Goal: Check status: Check status

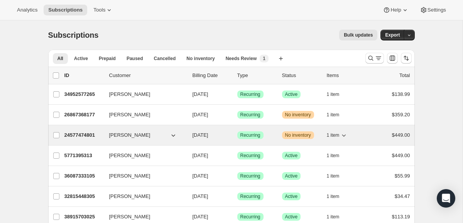
click at [84, 135] on p "24577474801" at bounding box center [83, 136] width 39 height 8
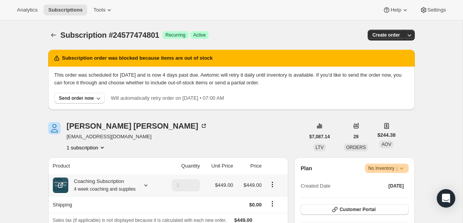
click at [84, 188] on small "4 week coaching and supplies" at bounding box center [105, 189] width 62 height 5
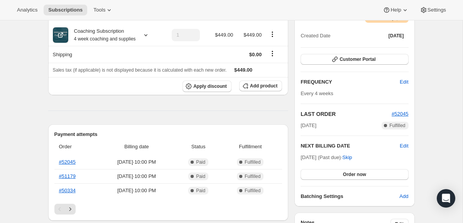
scroll to position [150, 0]
click at [114, 34] on div "Coaching Subscription 4 week coaching and supplies" at bounding box center [102, 35] width 68 height 15
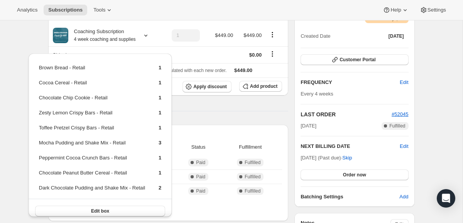
click at [25, 44] on div "Subscription #24577474801. This page is ready Subscription #24577474801 Success…" at bounding box center [231, 200] width 463 height 661
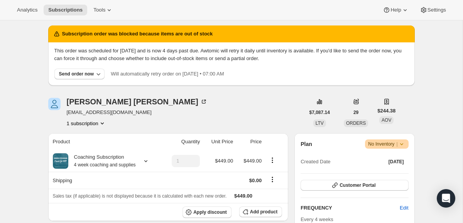
scroll to position [25, 0]
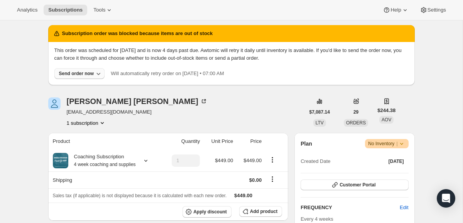
click at [97, 74] on icon "button" at bounding box center [99, 74] width 8 height 8
click at [65, 90] on span "Include sold-out items" at bounding box center [60, 90] width 49 height 6
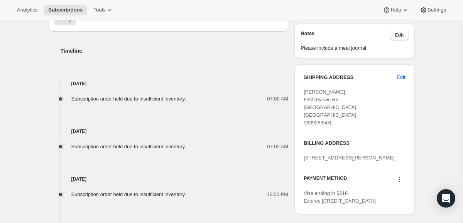
scroll to position [365, 0]
